Goal: Task Accomplishment & Management: Manage account settings

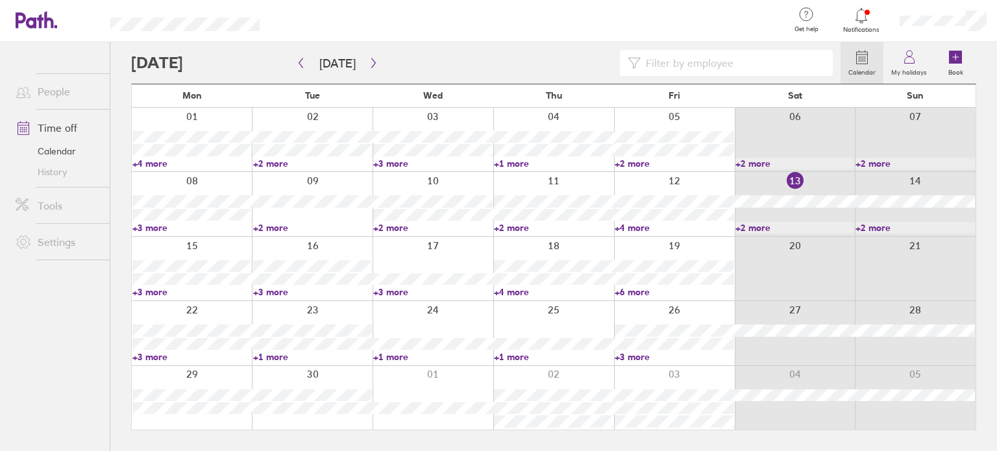
click at [618, 358] on link "+3 more" at bounding box center [674, 357] width 119 height 12
click at [681, 358] on link "+3 more" at bounding box center [674, 357] width 119 height 12
click at [563, 334] on div at bounding box center [553, 333] width 121 height 64
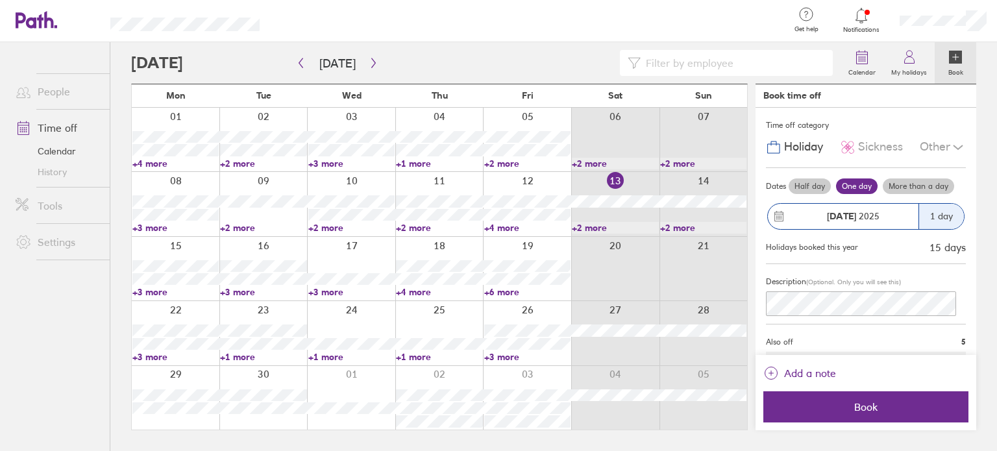
click at [550, 308] on div at bounding box center [527, 333] width 88 height 64
click at [621, 316] on div at bounding box center [615, 333] width 88 height 64
click at [549, 316] on div at bounding box center [527, 333] width 88 height 64
click at [510, 316] on div at bounding box center [527, 333] width 88 height 64
click at [513, 309] on div at bounding box center [527, 333] width 88 height 64
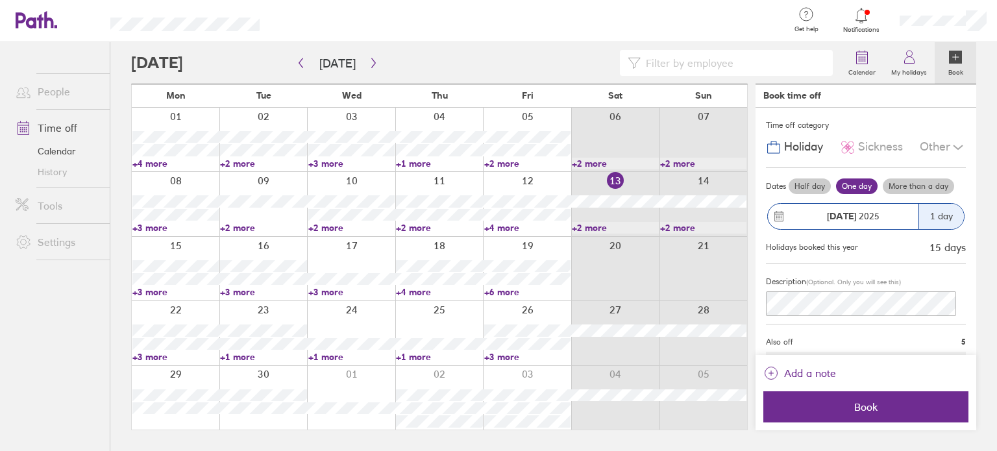
click at [458, 308] on div at bounding box center [439, 333] width 88 height 64
click at [541, 311] on div at bounding box center [527, 333] width 88 height 64
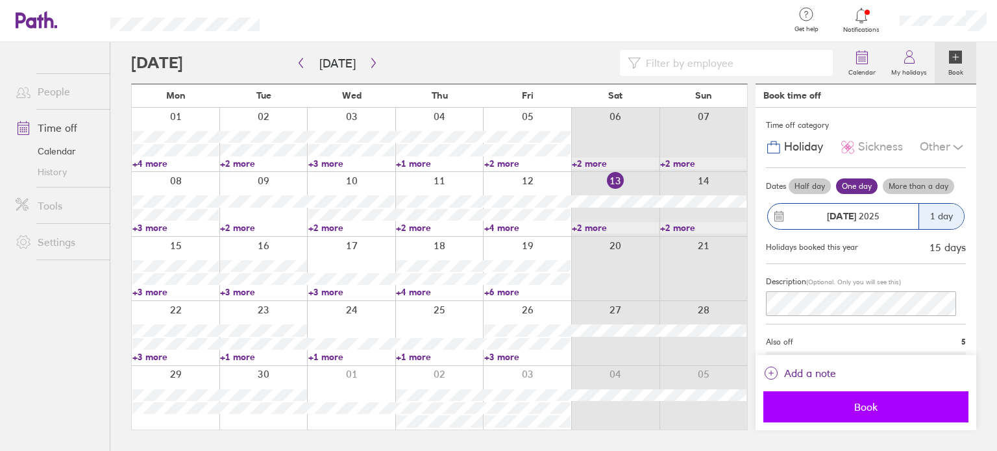
click at [802, 407] on span "Book" at bounding box center [866, 407] width 187 height 12
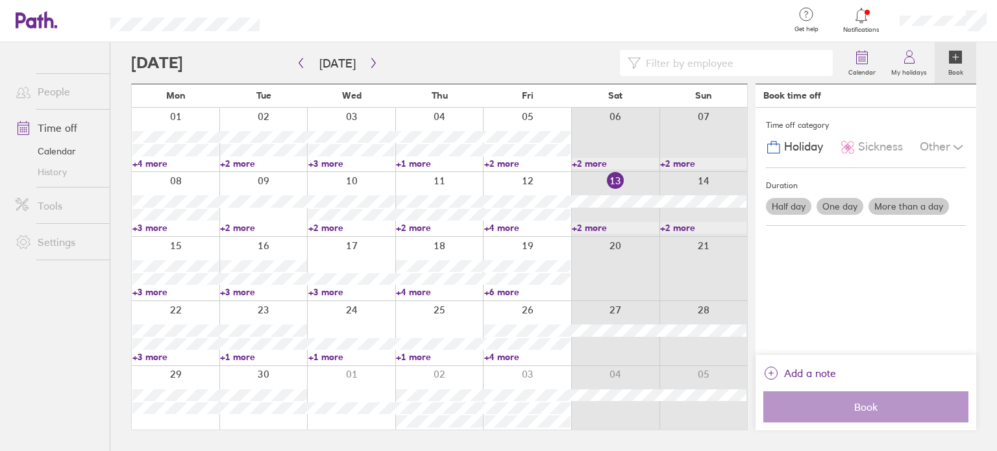
click at [55, 93] on link "People" at bounding box center [57, 92] width 105 height 26
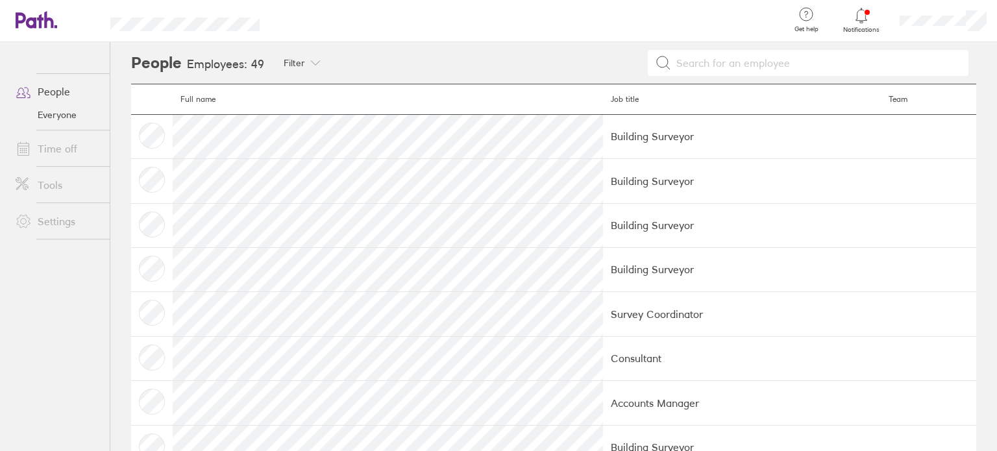
click at [40, 151] on link "Time off" at bounding box center [57, 149] width 105 height 26
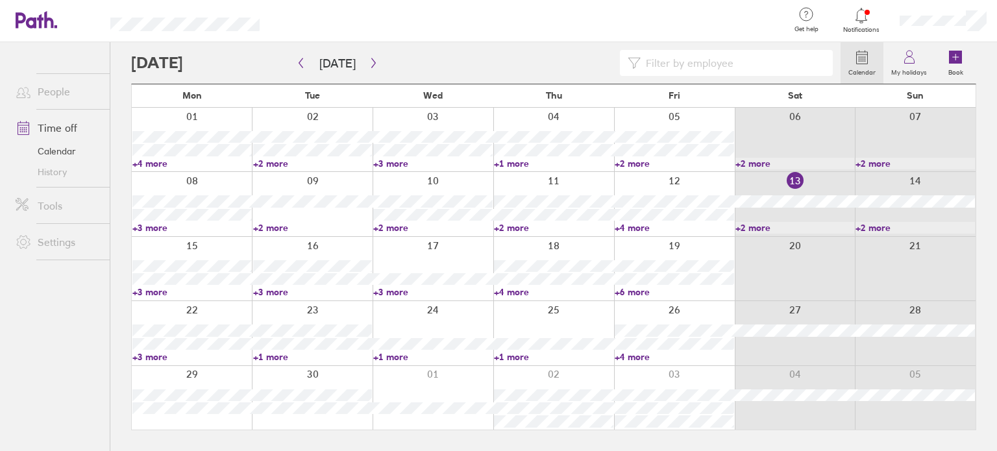
click at [49, 176] on link "History" at bounding box center [57, 172] width 105 height 21
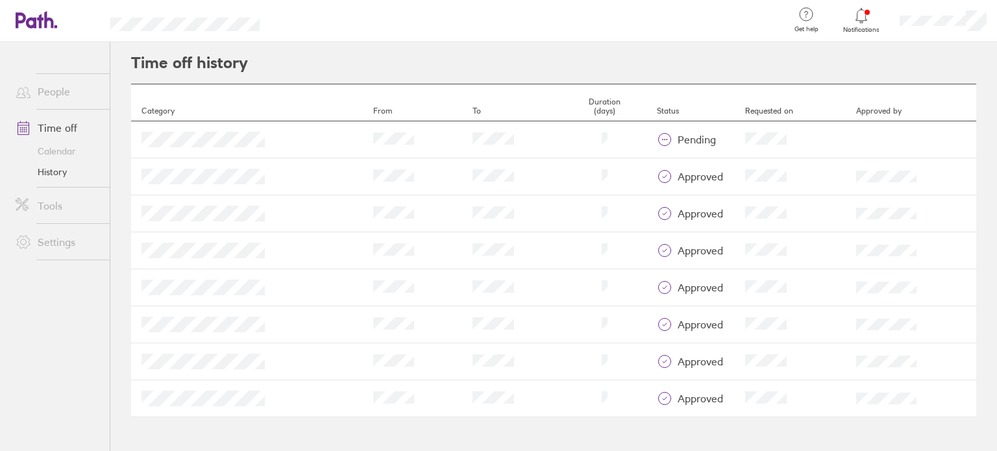
click at [53, 209] on link "Tools" at bounding box center [57, 206] width 105 height 26
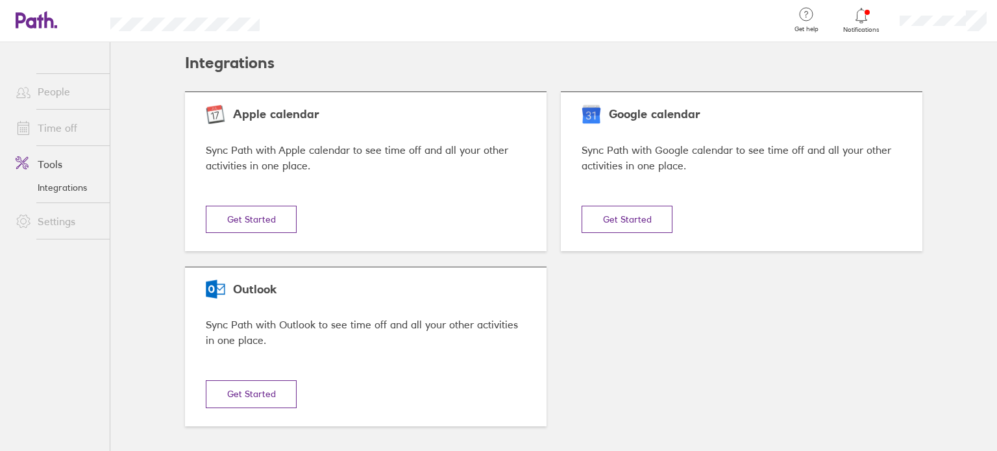
click at [61, 226] on link "Settings" at bounding box center [57, 221] width 105 height 26
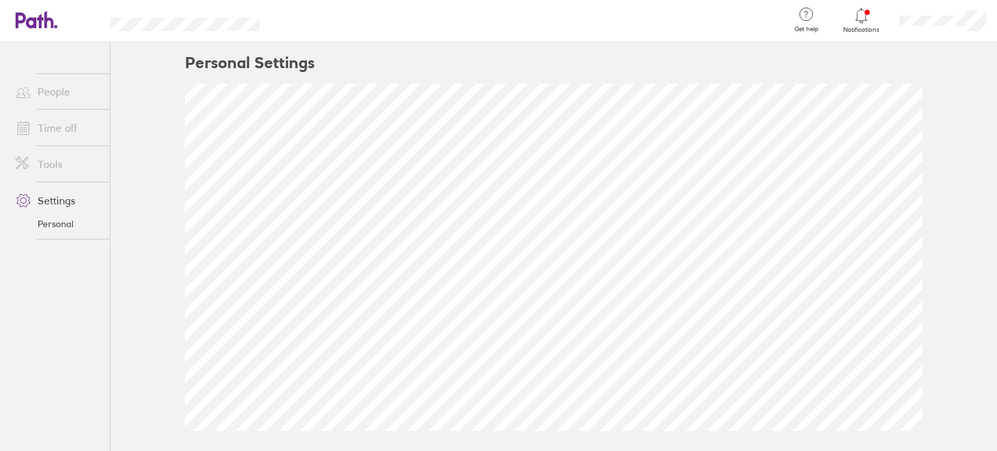
click at [67, 166] on link "Tools" at bounding box center [57, 164] width 105 height 26
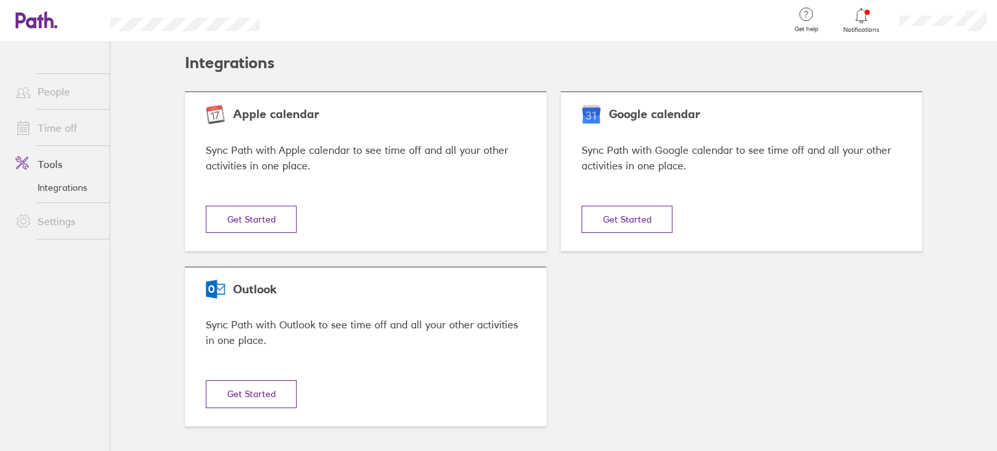
click at [47, 224] on link "Settings" at bounding box center [57, 221] width 105 height 26
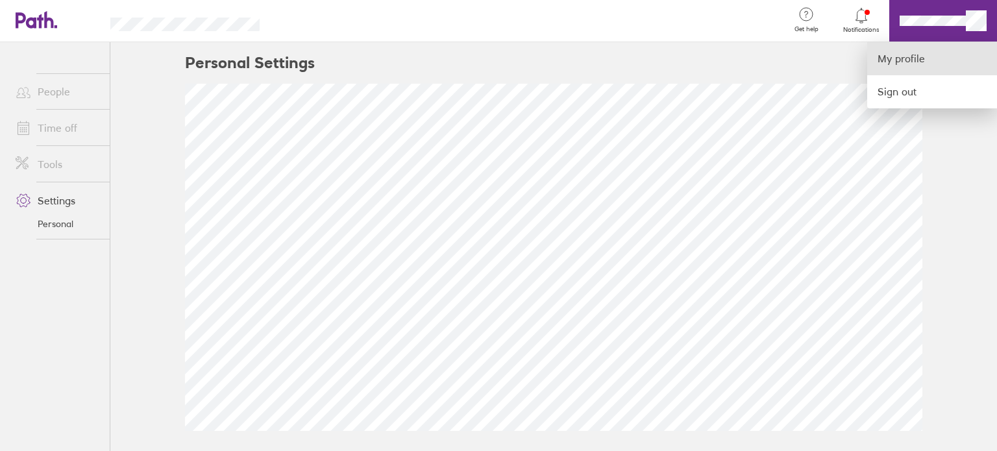
click at [889, 64] on link "My profile" at bounding box center [932, 58] width 130 height 33
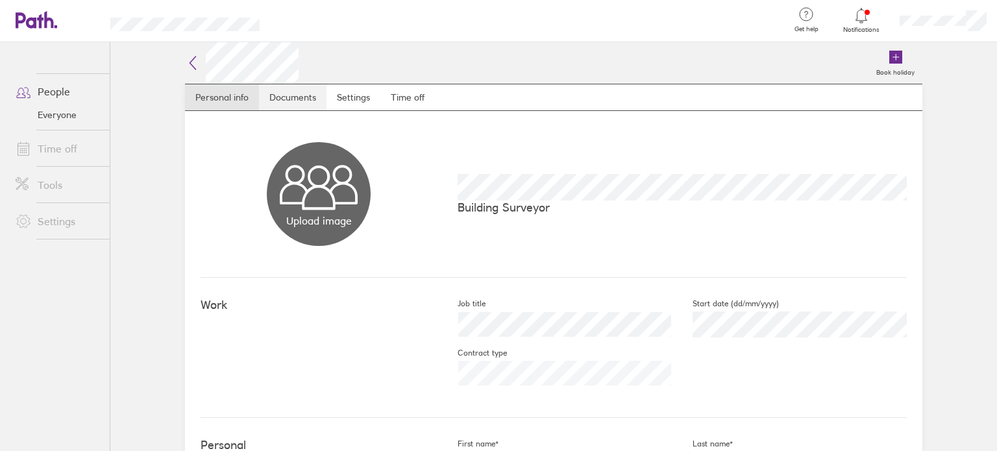
click at [265, 92] on link "Documents" at bounding box center [293, 97] width 68 height 26
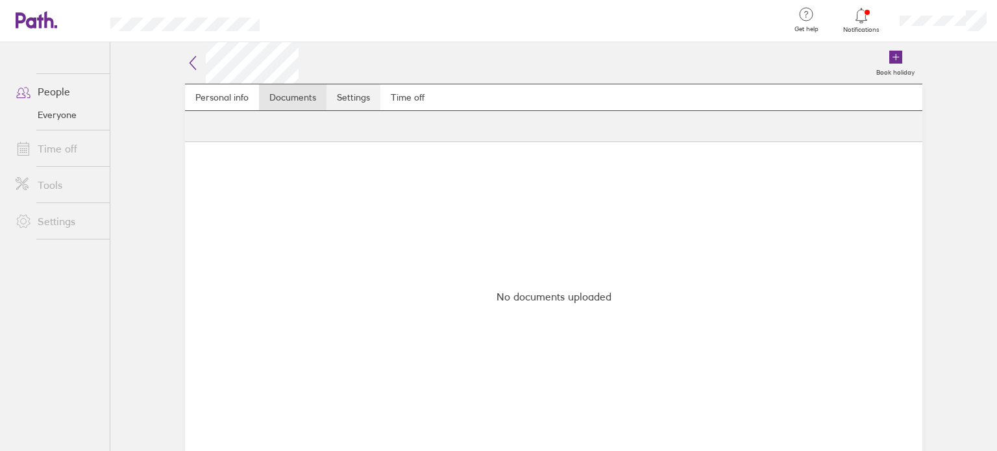
click at [354, 99] on link "Settings" at bounding box center [354, 97] width 54 height 26
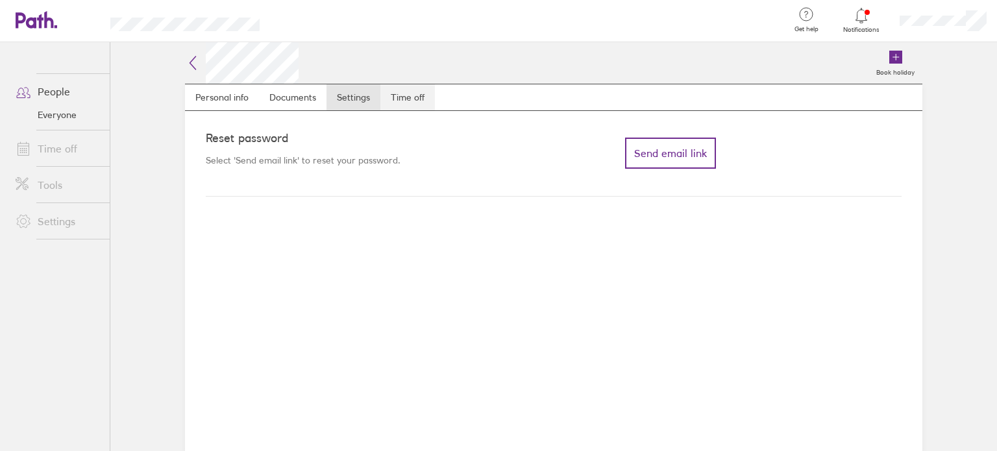
click at [396, 98] on link "Time off" at bounding box center [407, 97] width 55 height 26
